Goal: Find specific page/section: Find specific page/section

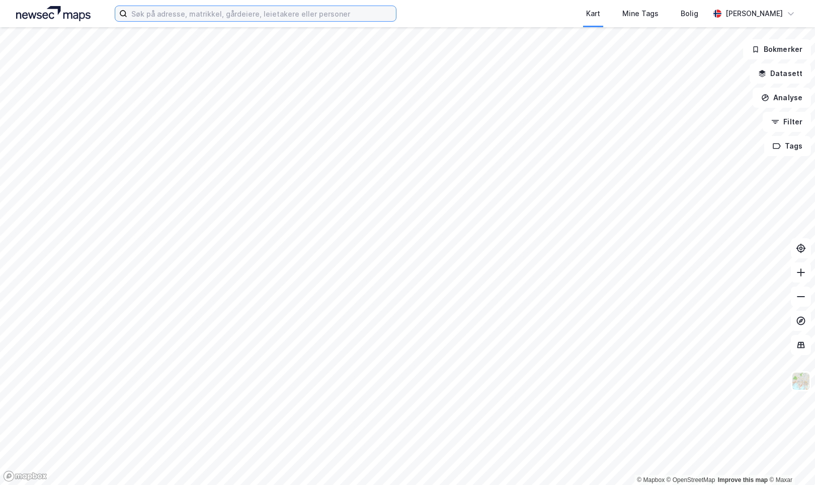
click at [350, 16] on input at bounding box center [261, 13] width 269 height 15
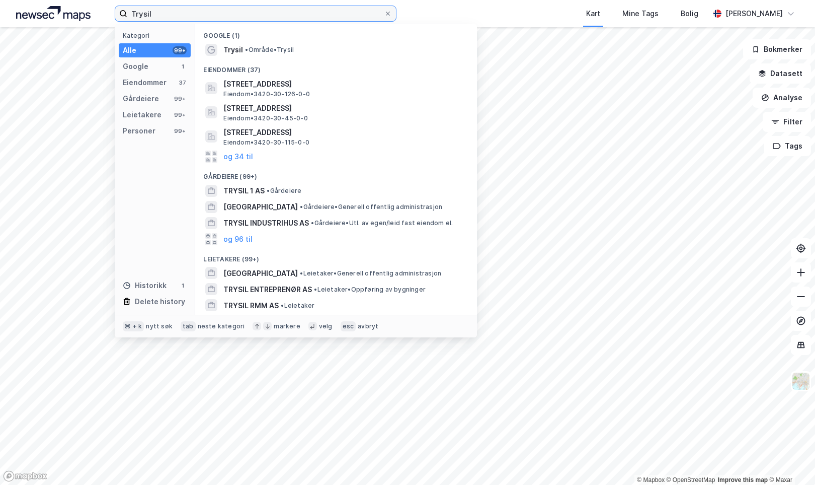
click at [154, 13] on input "Trysil" at bounding box center [255, 13] width 257 height 15
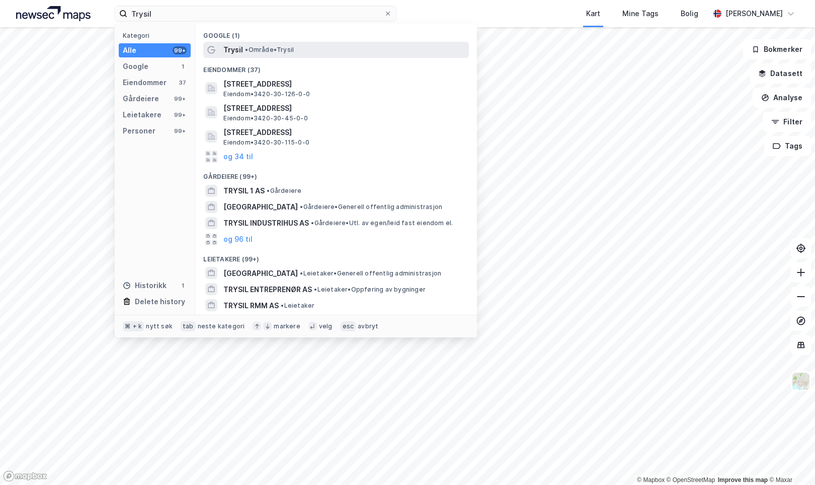
click at [231, 48] on span "Trysil" at bounding box center [233, 50] width 20 height 12
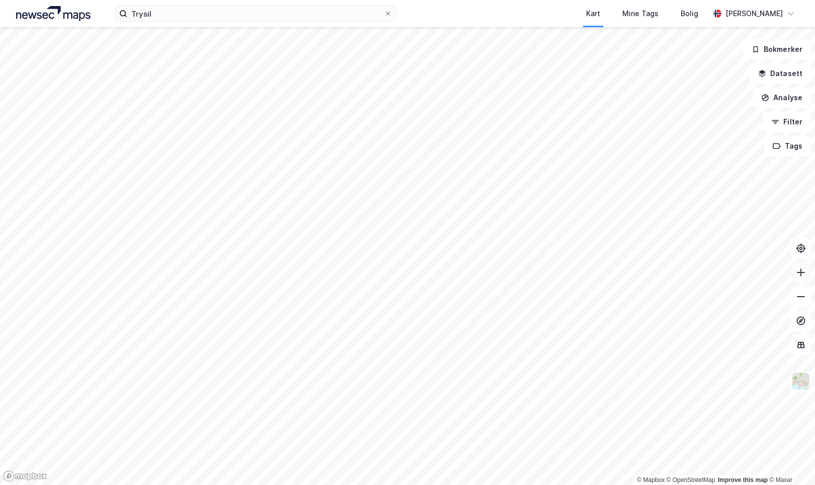
click at [803, 274] on icon at bounding box center [801, 272] width 10 height 10
click at [806, 304] on button at bounding box center [801, 296] width 20 height 20
click at [803, 299] on icon at bounding box center [801, 296] width 10 height 10
click at [801, 275] on icon at bounding box center [801, 272] width 10 height 10
click at [254, 16] on input "Trysil" at bounding box center [255, 13] width 257 height 15
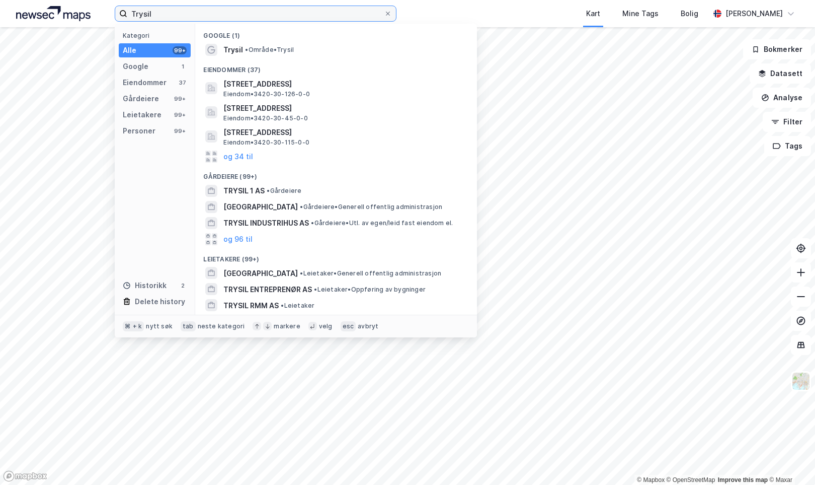
click at [254, 16] on input "Trysil" at bounding box center [255, 13] width 257 height 15
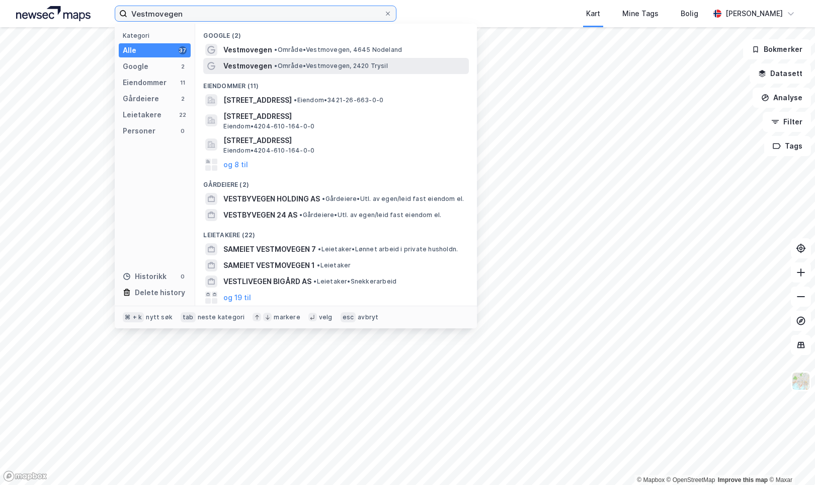
type input "Vestmovegen"
click at [269, 65] on span "Vestmovegen" at bounding box center [247, 66] width 49 height 12
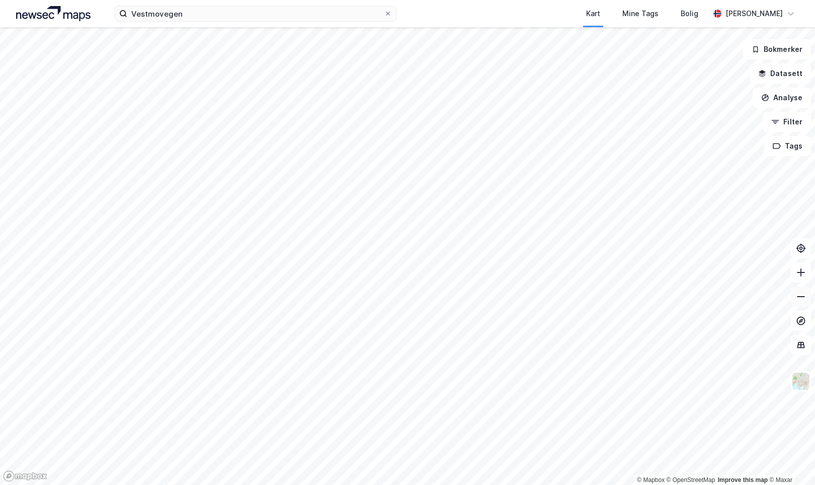
click at [800, 296] on icon at bounding box center [801, 296] width 8 height 1
click at [800, 272] on icon at bounding box center [801, 272] width 8 height 1
